Goal: Transaction & Acquisition: Purchase product/service

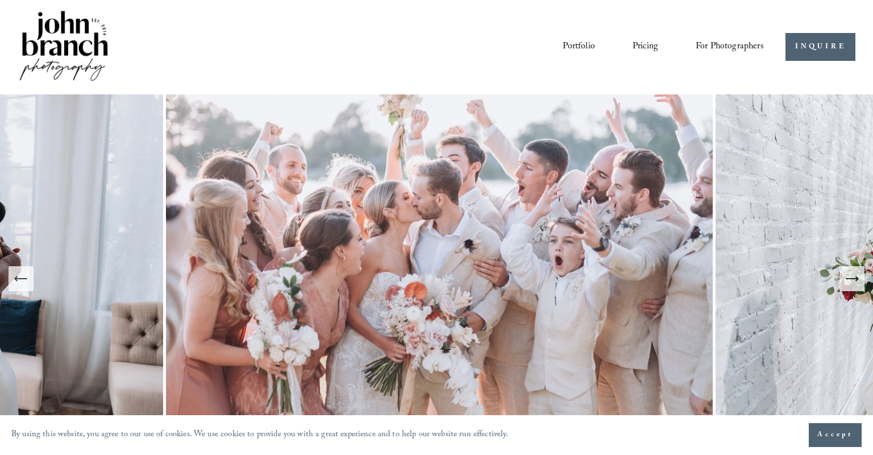
click at [851, 274] on icon "Next Slide" at bounding box center [852, 278] width 16 height 16
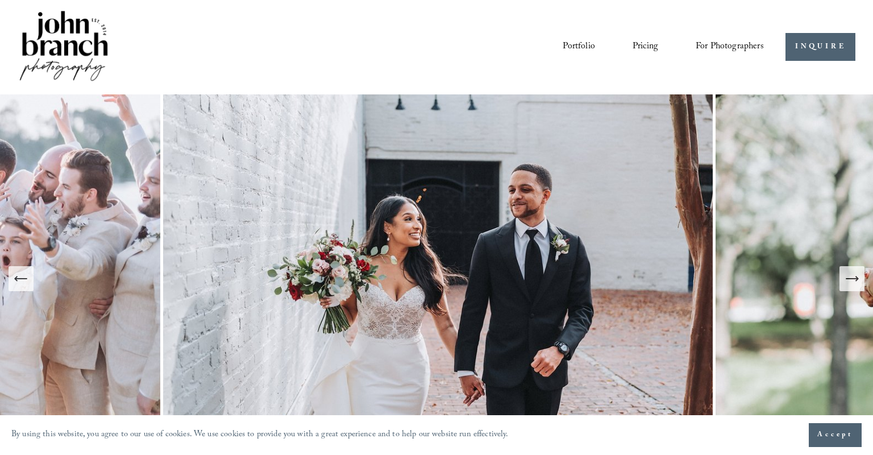
click at [851, 274] on icon "Next Slide" at bounding box center [852, 278] width 16 height 16
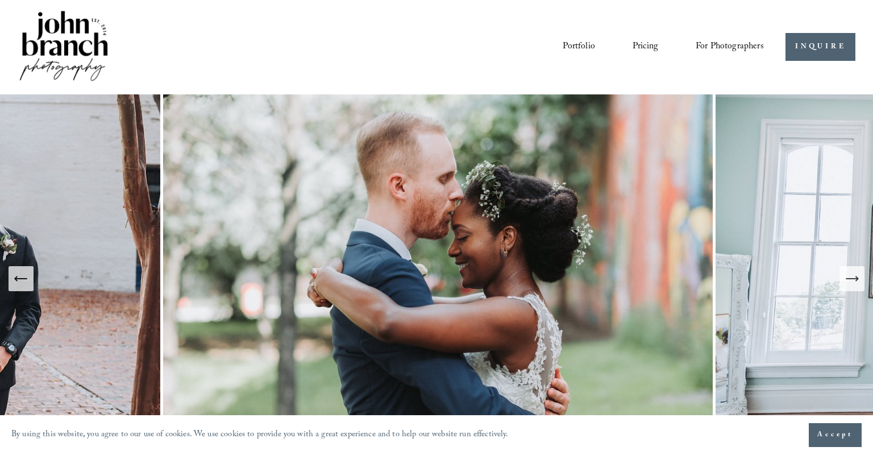
click at [851, 274] on icon "Next Slide" at bounding box center [852, 278] width 16 height 16
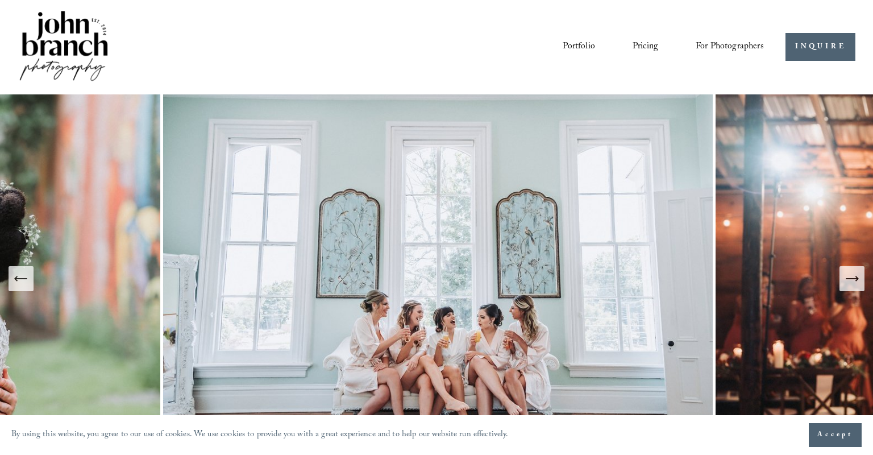
click at [851, 274] on icon "Next Slide" at bounding box center [852, 278] width 16 height 16
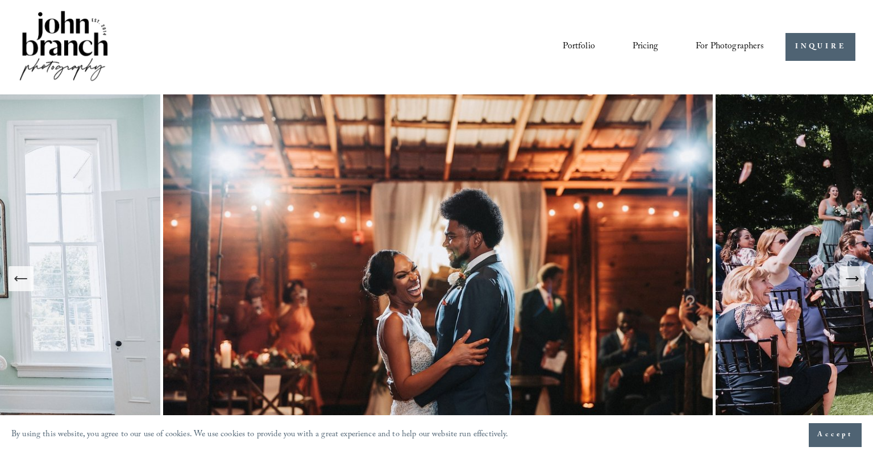
click at [851, 274] on icon "Next Slide" at bounding box center [852, 278] width 16 height 16
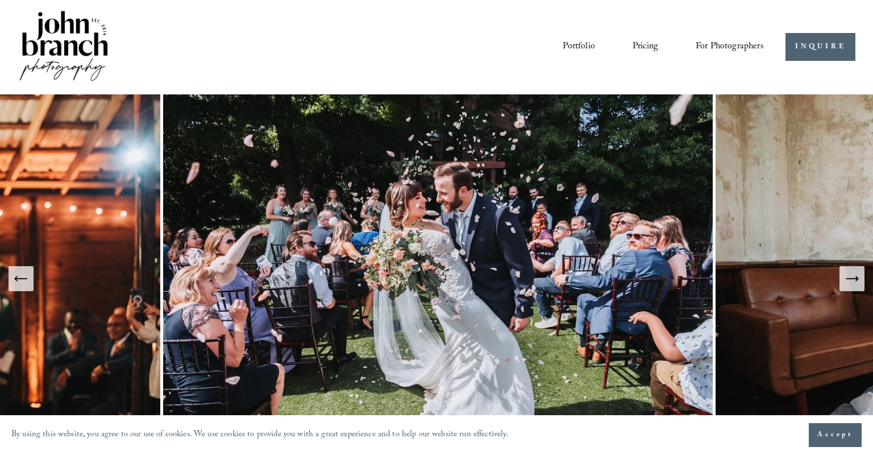
click at [750, 45] on span "For Photographers" at bounding box center [729, 47] width 68 height 18
click at [0, 0] on span "Presets" at bounding box center [0, 0] width 0 height 0
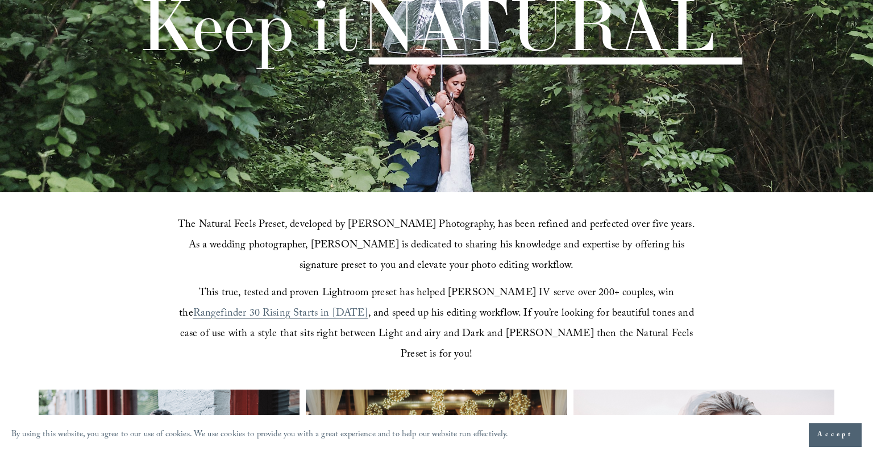
scroll to position [184, 0]
